Goal: Task Accomplishment & Management: Complete application form

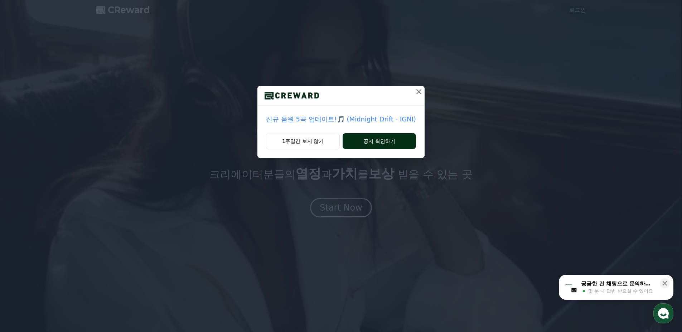
click at [393, 142] on button "공지 확인하기" at bounding box center [379, 141] width 73 height 16
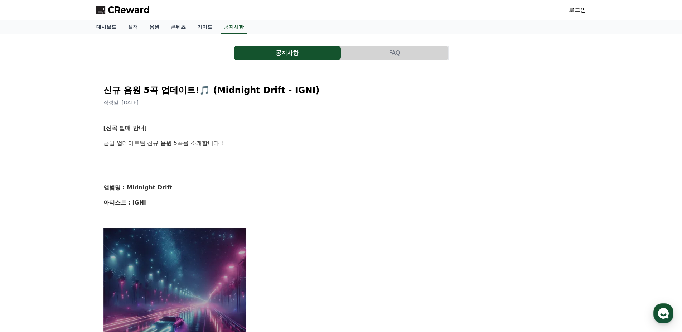
click at [580, 11] on link "로그인" at bounding box center [577, 10] width 17 height 9
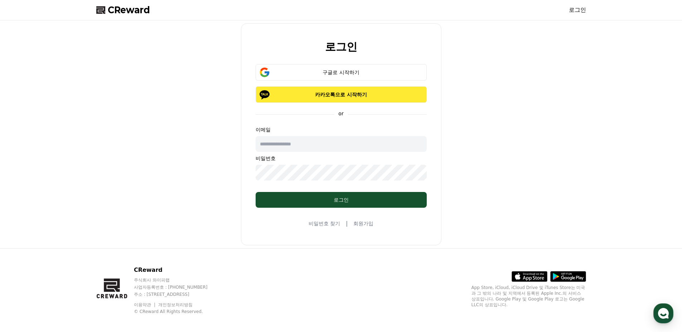
click at [366, 99] on button "카카오톡으로 시작하기" at bounding box center [341, 94] width 171 height 16
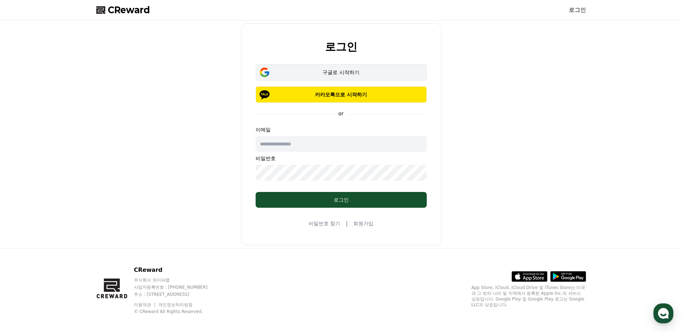
click at [321, 64] on button "구글로 시작하기" at bounding box center [341, 72] width 171 height 16
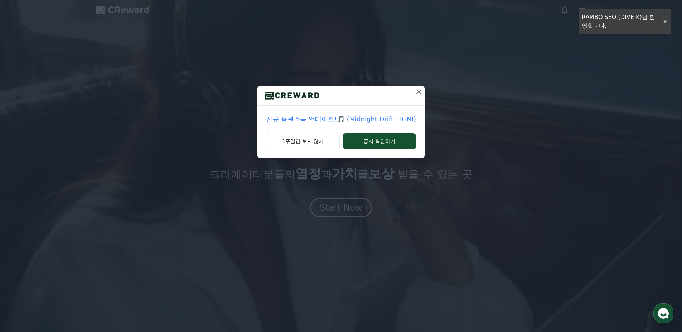
click at [418, 92] on icon at bounding box center [418, 91] width 5 height 5
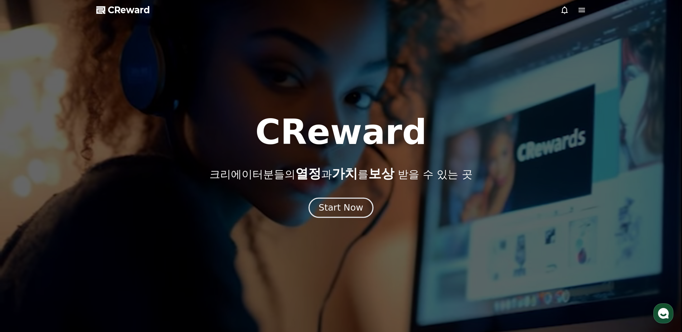
click at [347, 211] on div "Start Now" at bounding box center [341, 208] width 44 height 12
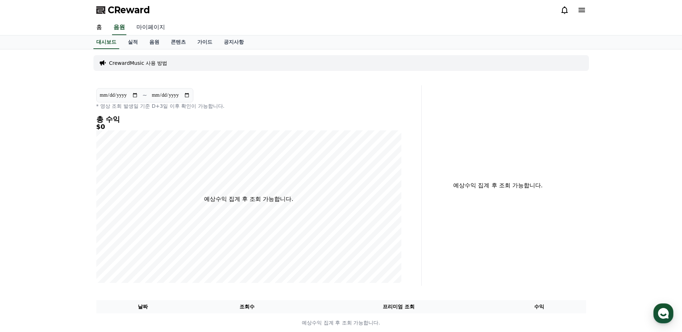
click at [150, 28] on link "마이페이지" at bounding box center [151, 27] width 40 height 15
select select "**********"
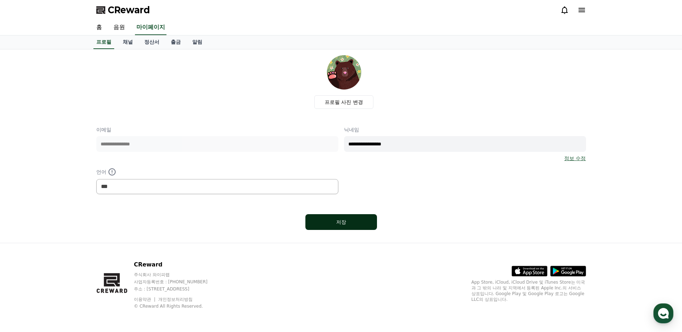
click at [363, 227] on button "저장" at bounding box center [341, 222] width 72 height 16
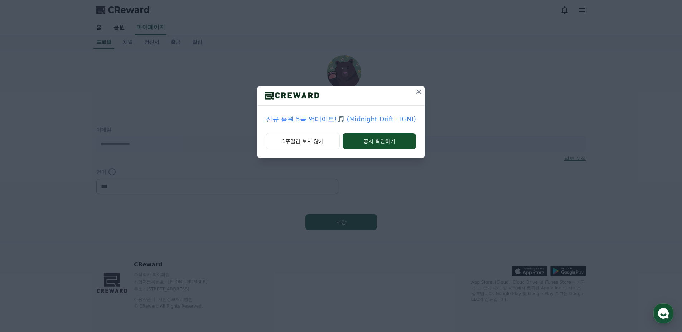
select select "**********"
click at [415, 92] on icon at bounding box center [419, 91] width 9 height 9
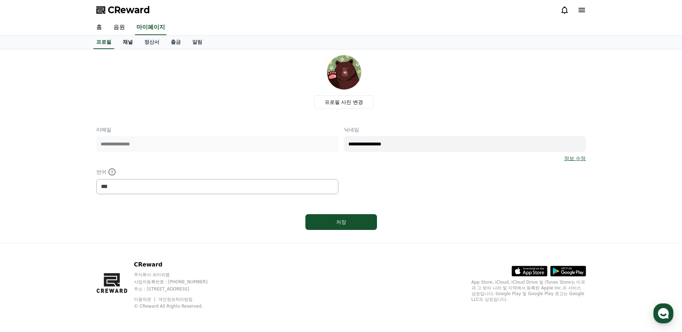
click at [125, 44] on link "채널" at bounding box center [127, 42] width 21 height 14
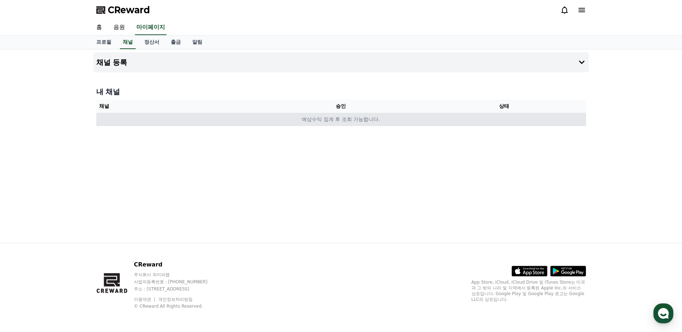
click at [453, 119] on td "예상수익 집계 후 조회 가능합니다." at bounding box center [341, 119] width 490 height 13
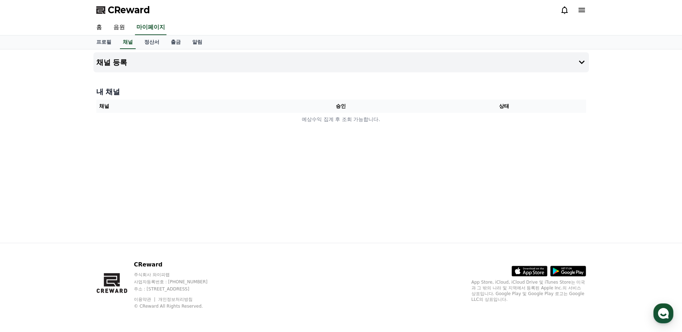
click at [586, 13] on div "CReward" at bounding box center [341, 10] width 501 height 20
click at [583, 12] on icon at bounding box center [582, 10] width 6 height 4
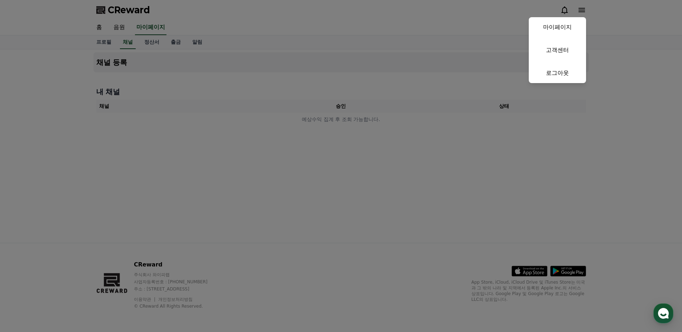
click at [488, 81] on button "close" at bounding box center [341, 166] width 682 height 332
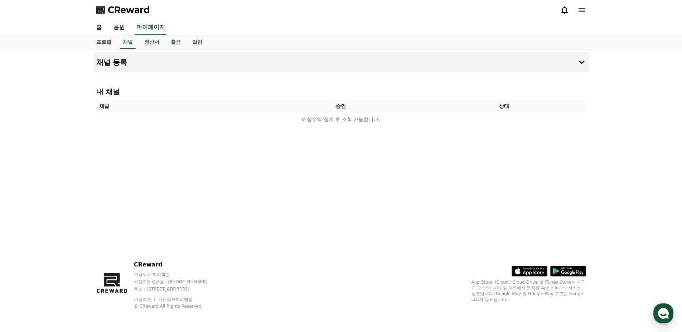
click at [124, 32] on link "음원" at bounding box center [119, 27] width 23 height 15
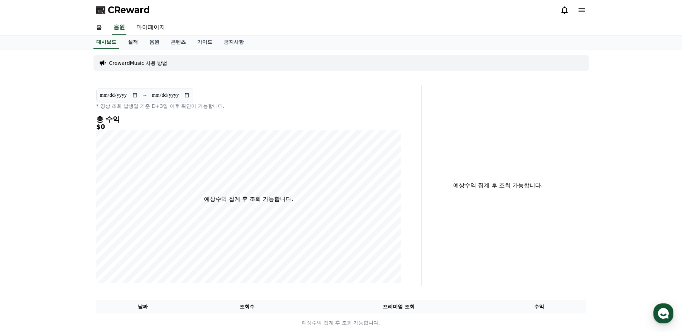
click at [132, 45] on link "실적" at bounding box center [132, 42] width 21 height 14
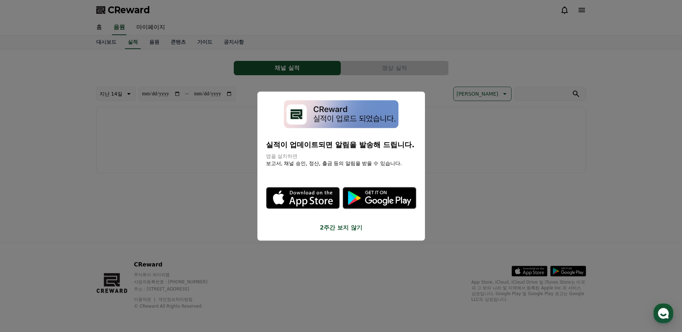
click at [490, 187] on button "close modal" at bounding box center [341, 166] width 682 height 332
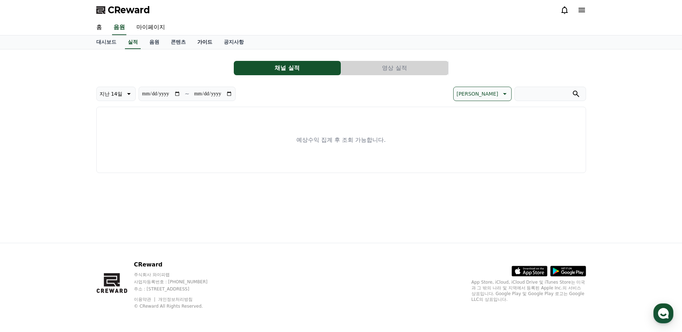
click at [200, 43] on link "가이드" at bounding box center [205, 42] width 26 height 14
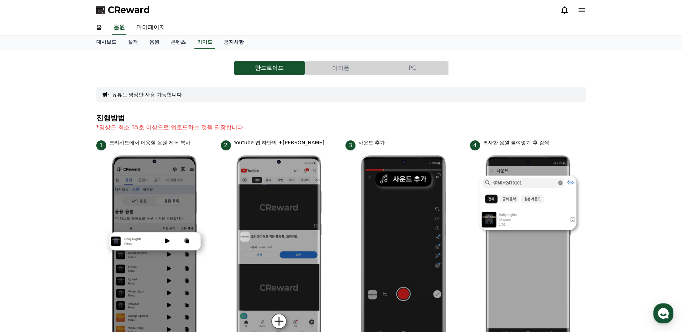
click at [241, 41] on link "공지사항" at bounding box center [234, 42] width 32 height 14
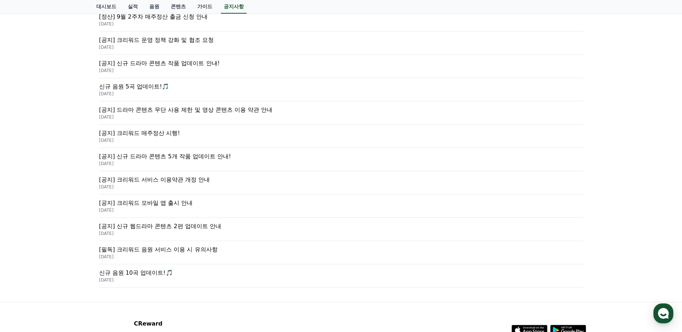
scroll to position [167, 0]
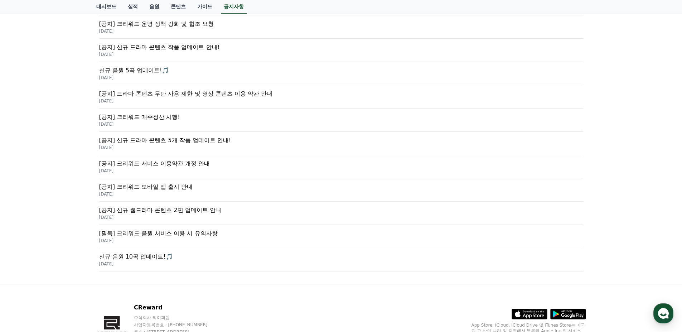
click at [219, 240] on p "2025-02-21" at bounding box center [341, 241] width 484 height 6
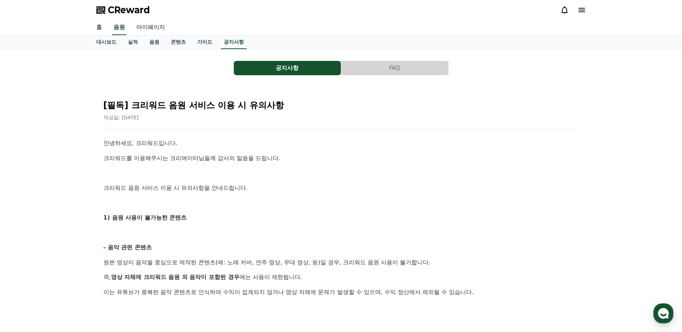
click at [146, 26] on link "마이페이지" at bounding box center [151, 27] width 40 height 15
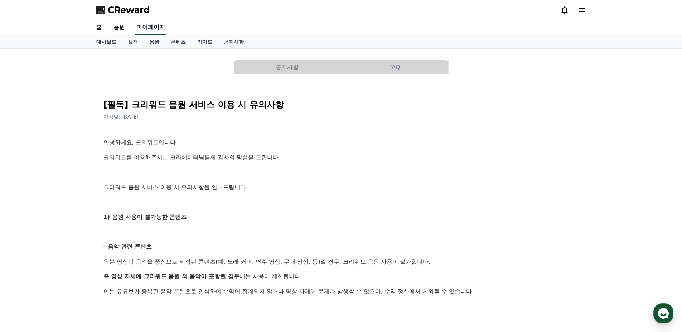
select select "**********"
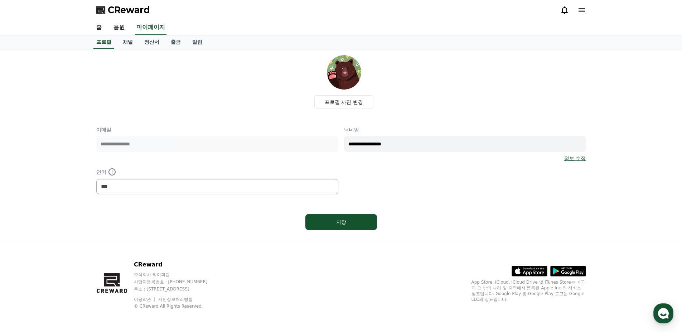
click at [137, 45] on link "채널" at bounding box center [127, 42] width 21 height 14
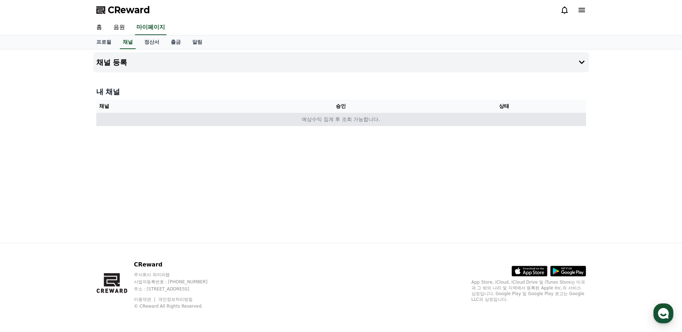
click at [354, 123] on td "예상수익 집계 후 조회 가능합니다." at bounding box center [341, 119] width 490 height 13
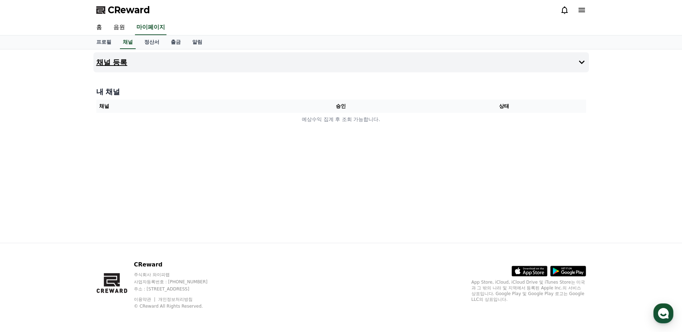
click at [586, 62] on button "채널 등록" at bounding box center [340, 62] width 495 height 20
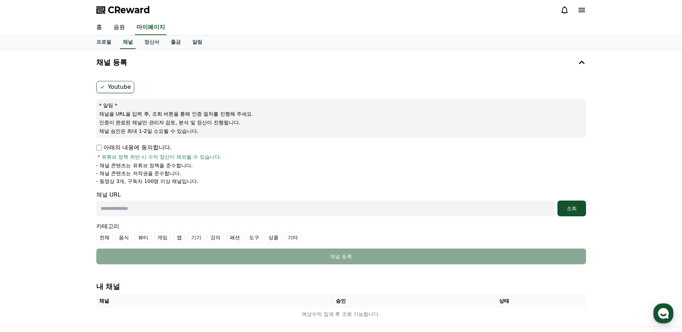
click at [103, 145] on p "아래의 내용에 동의합니다." at bounding box center [134, 147] width 76 height 9
click at [96, 151] on p "아래의 내용에 동의합니다." at bounding box center [134, 147] width 76 height 9
click at [105, 149] on p "아래의 내용에 동의합니다." at bounding box center [134, 147] width 76 height 9
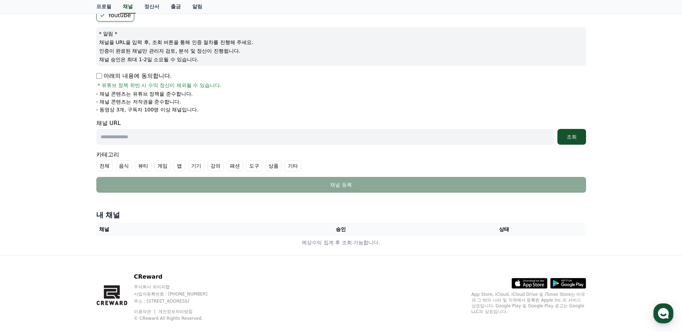
scroll to position [83, 0]
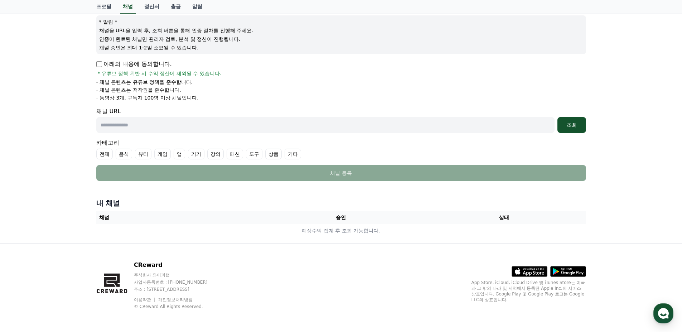
click at [161, 133] on form "Youtube * 알림 * 채널을 URL을 입력 후, 조회 버튼을 통해 인증 절차를 진행해 주세요. 인증이 완료된 채널만 관리자 검토, 분석 …" at bounding box center [341, 88] width 490 height 183
click at [165, 126] on input "text" at bounding box center [325, 125] width 458 height 16
click at [226, 124] on input "text" at bounding box center [325, 125] width 458 height 16
paste input "**********"
type input "**********"
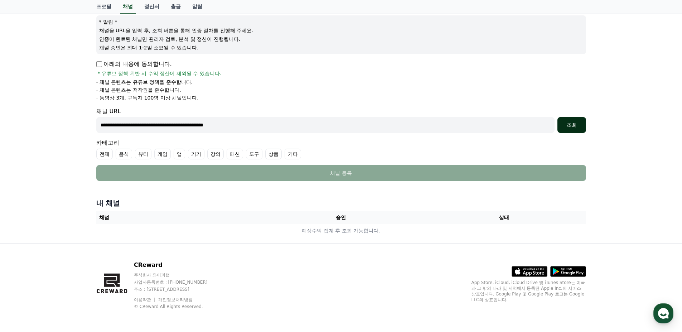
click at [570, 129] on button "조회" at bounding box center [571, 125] width 29 height 16
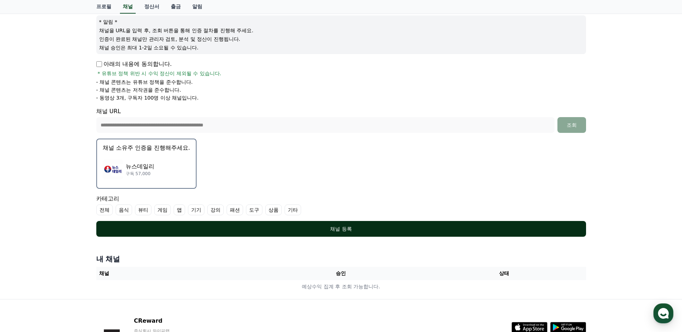
scroll to position [140, 0]
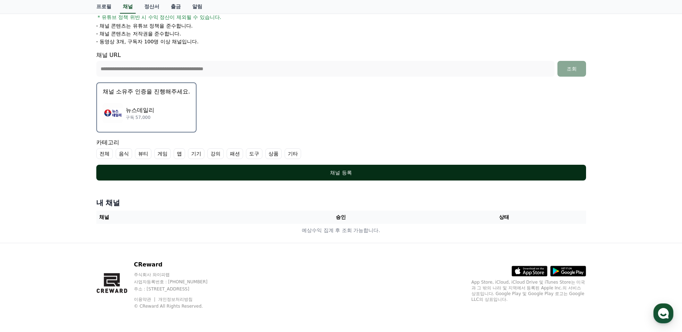
click at [358, 175] on div "채널 등록" at bounding box center [341, 172] width 461 height 7
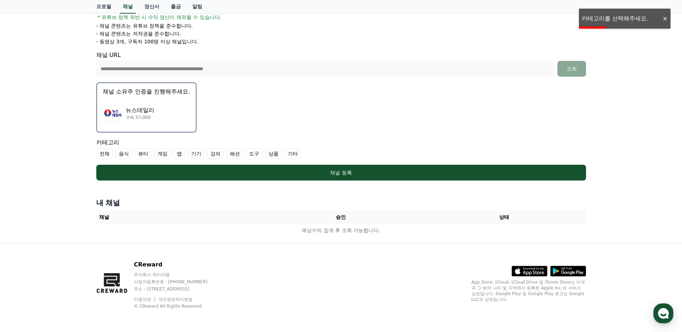
click at [106, 153] on label "전체" at bounding box center [104, 153] width 16 height 11
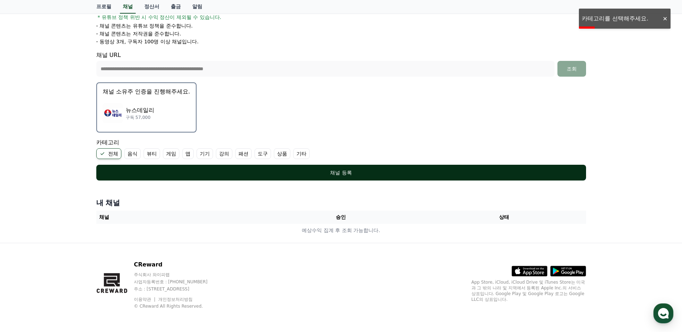
click at [184, 173] on div "채널 등록" at bounding box center [341, 172] width 461 height 7
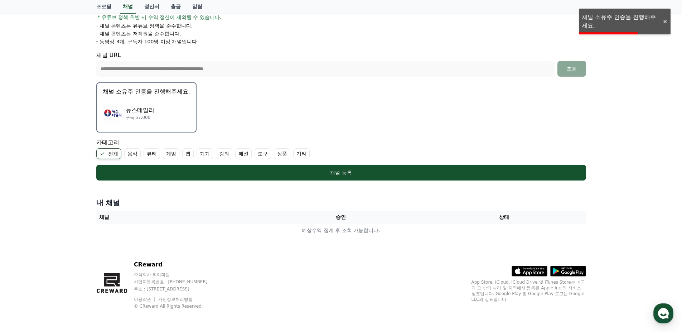
click at [299, 155] on label "기타" at bounding box center [301, 153] width 16 height 11
click at [107, 153] on label "전체" at bounding box center [108, 153] width 25 height 11
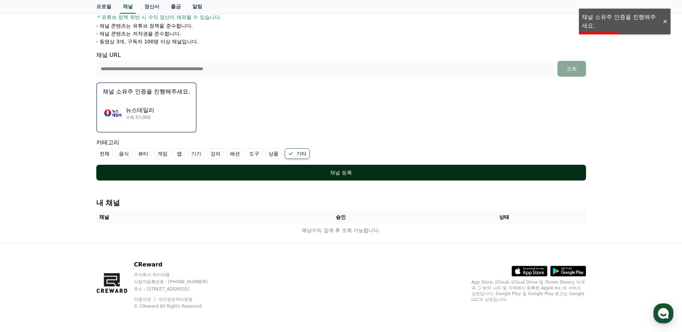
click at [149, 171] on div "채널 등록" at bounding box center [341, 172] width 461 height 7
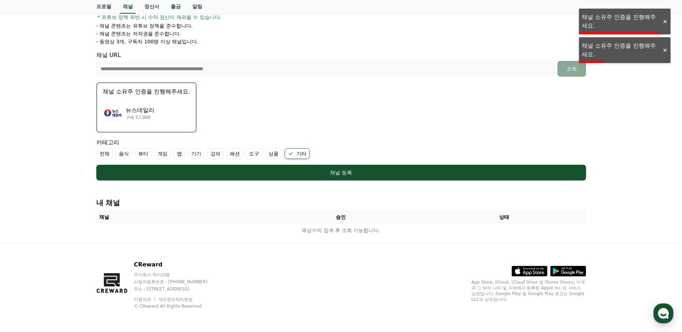
click at [326, 180] on div "**********" at bounding box center [340, 60] width 495 height 245
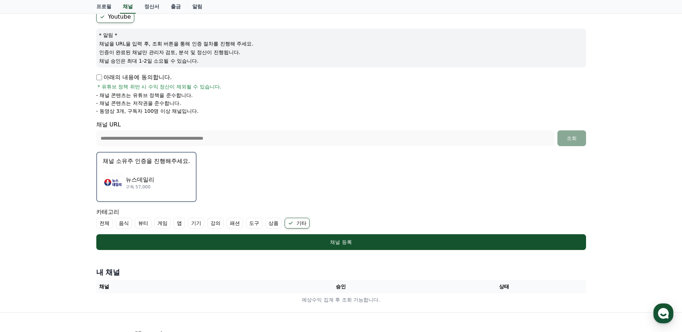
scroll to position [83, 0]
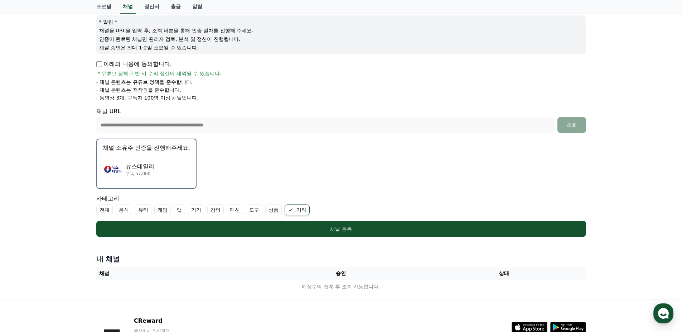
click at [106, 212] on label "전체" at bounding box center [104, 209] width 16 height 11
click at [315, 209] on label "기타" at bounding box center [305, 209] width 25 height 11
click at [116, 210] on label "전체" at bounding box center [108, 209] width 25 height 11
click at [110, 211] on label "전체" at bounding box center [104, 209] width 16 height 11
click at [105, 211] on icon at bounding box center [103, 210] width 6 height 6
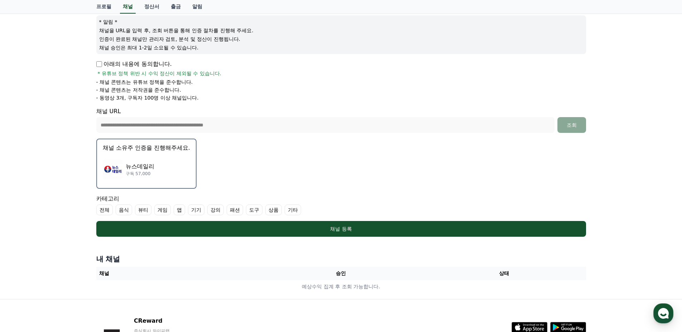
click at [370, 175] on form "**********" at bounding box center [341, 116] width 490 height 239
click at [292, 213] on label "기타" at bounding box center [293, 209] width 16 height 11
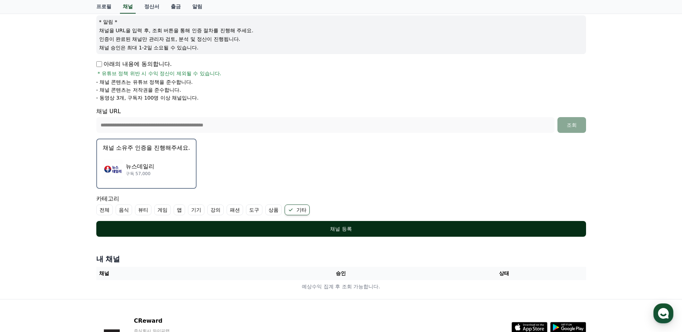
click at [318, 229] on div "채널 등록" at bounding box center [341, 228] width 461 height 7
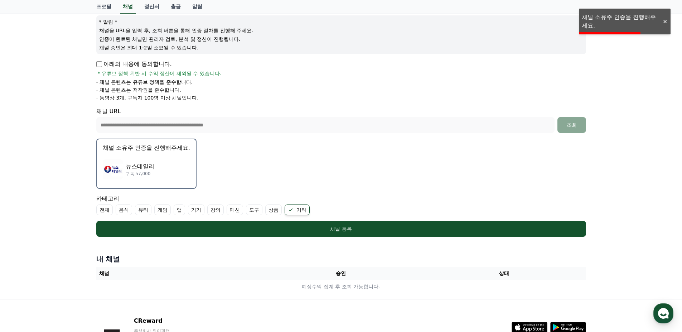
click at [119, 167] on img "button" at bounding box center [113, 169] width 20 height 20
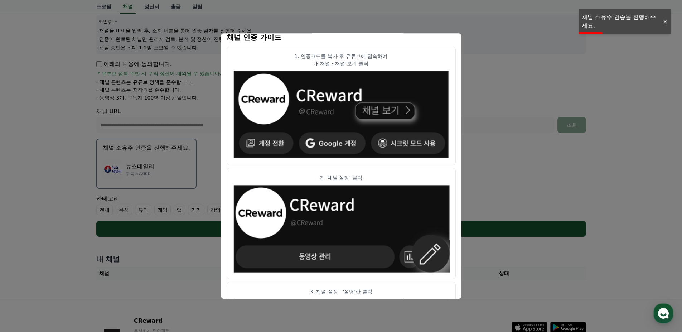
scroll to position [0, 0]
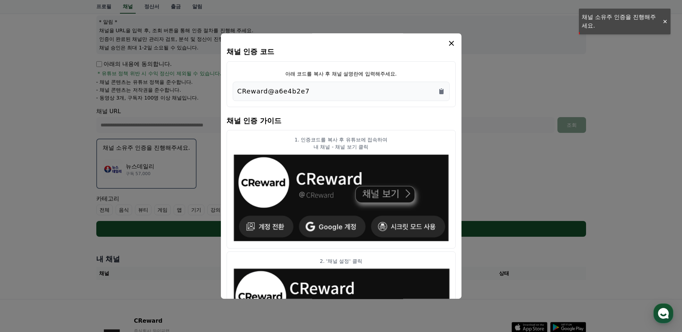
click at [337, 94] on div "CReward@a6e4b2e7" at bounding box center [341, 91] width 208 height 10
click at [445, 92] on div "CReward@a6e4b2e7" at bounding box center [341, 91] width 217 height 19
click at [440, 93] on icon "Copy to clipboard" at bounding box center [441, 91] width 4 height 5
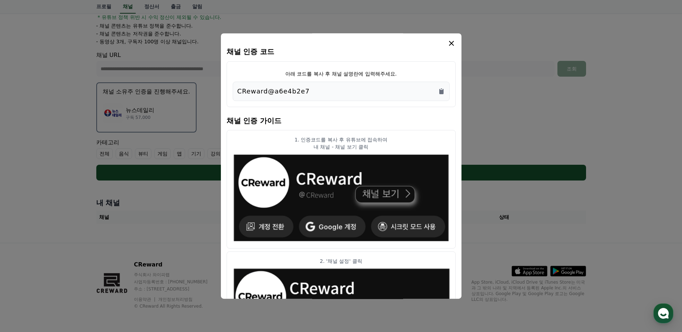
click at [450, 43] on icon "modal" at bounding box center [451, 43] width 9 height 9
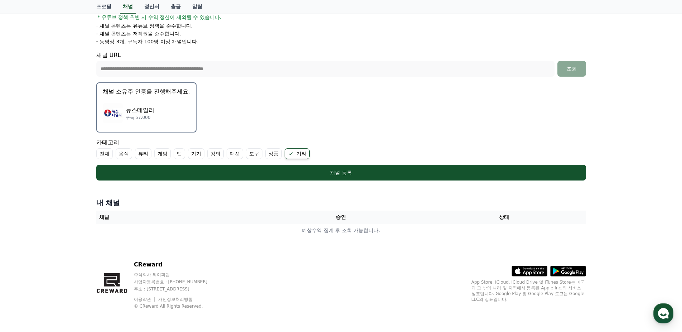
click at [289, 123] on form "**********" at bounding box center [341, 60] width 490 height 239
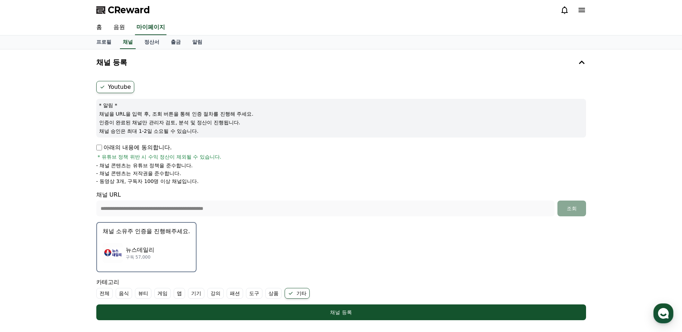
click at [303, 162] on li "- 채널 콘텐츠는 유튜브 정책을 준수합니다." at bounding box center [341, 165] width 490 height 7
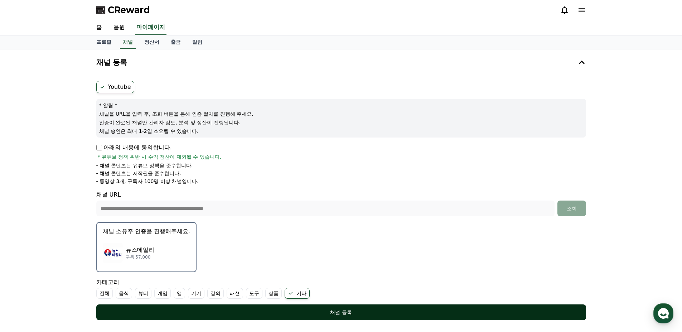
click at [382, 312] on div "채널 등록" at bounding box center [341, 312] width 461 height 7
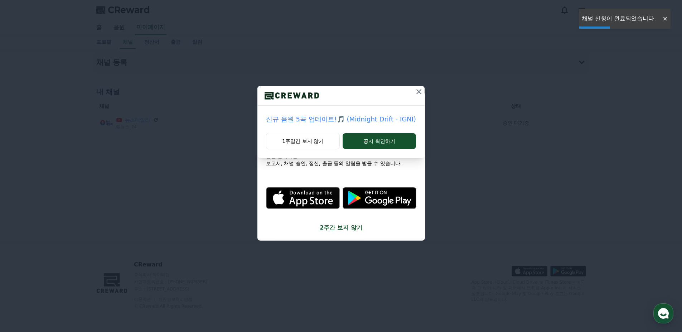
click at [416, 93] on icon at bounding box center [418, 91] width 5 height 5
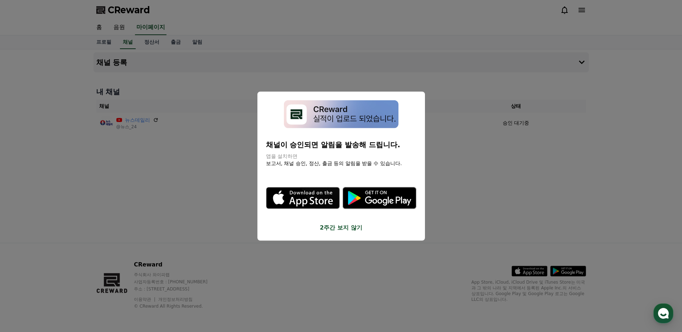
click at [456, 177] on button "close modal" at bounding box center [341, 166] width 682 height 332
